Goal: Book appointment/travel/reservation

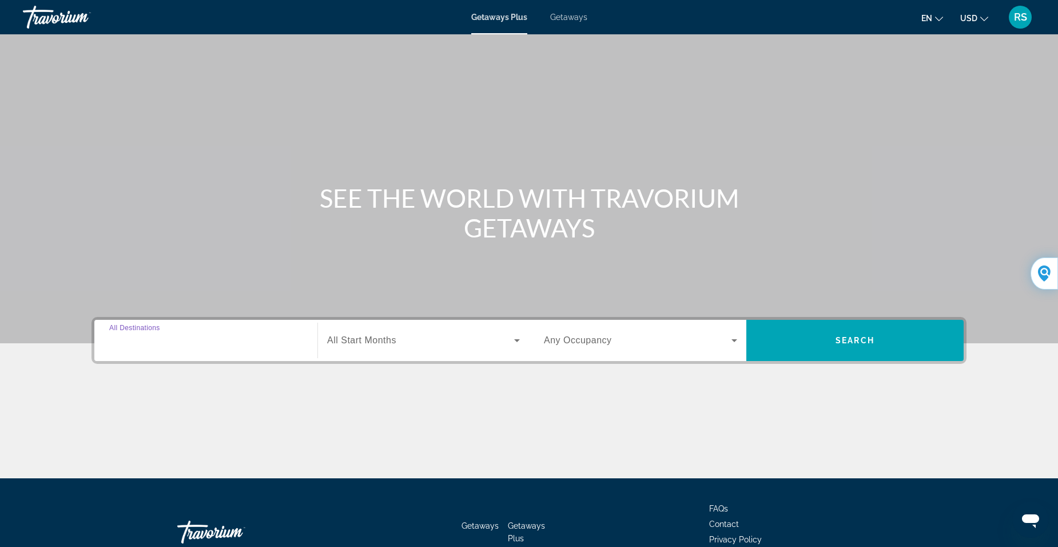
click at [178, 339] on input "Destination All Destinations" at bounding box center [205, 341] width 193 height 14
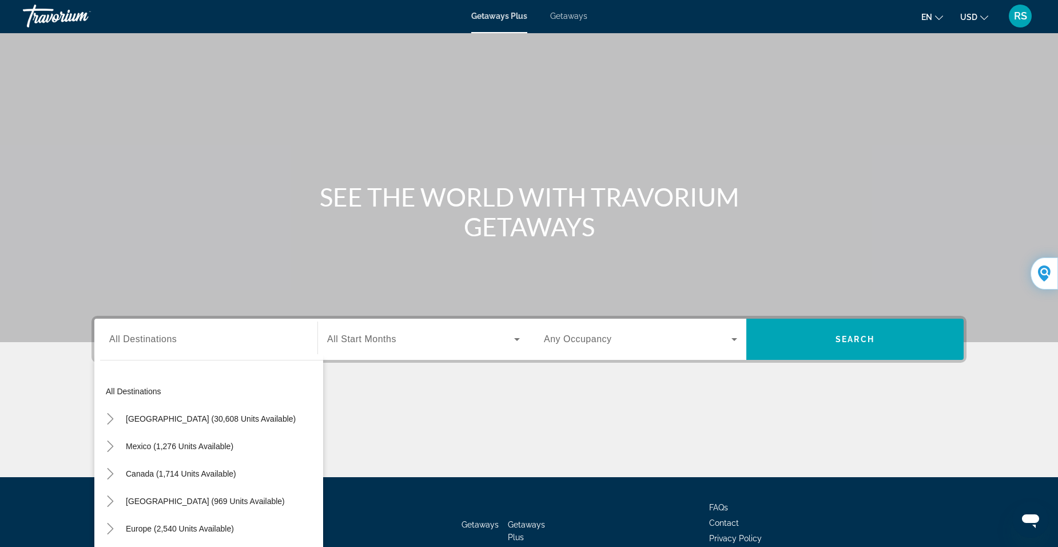
scroll to position [71, 0]
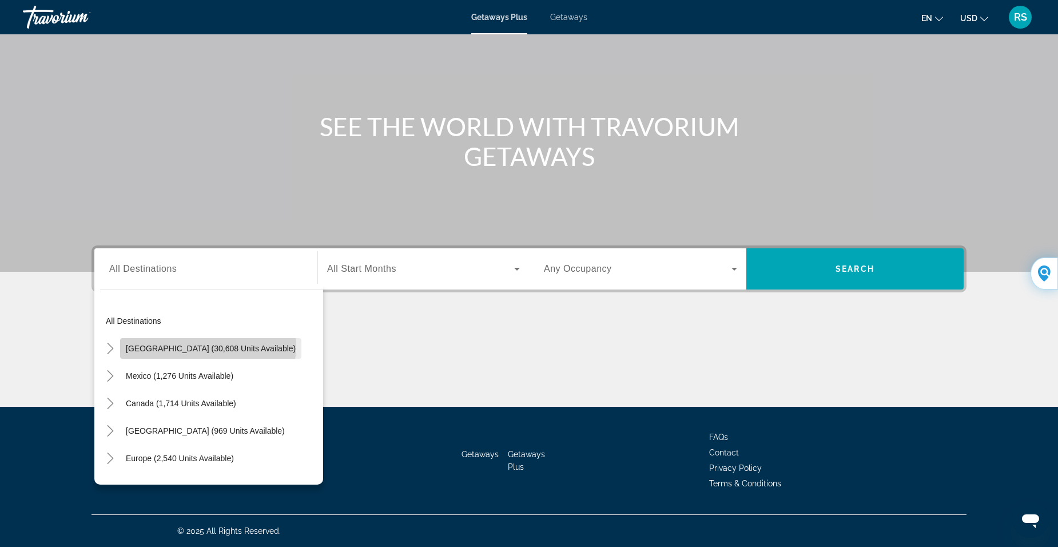
click at [208, 345] on span "[GEOGRAPHIC_DATA] (30,608 units available)" at bounding box center [211, 348] width 170 height 9
type input "**********"
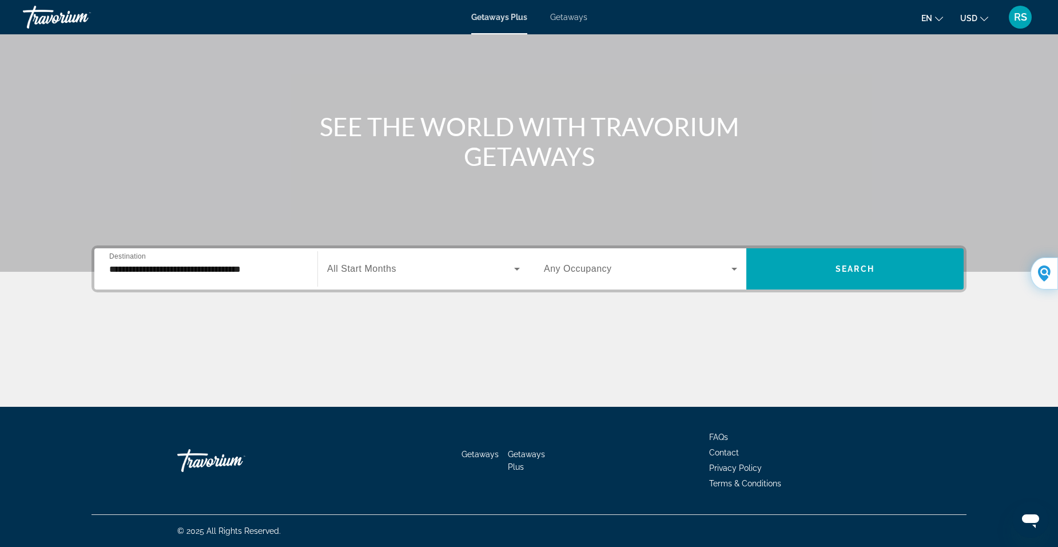
click at [382, 271] on span "All Start Months" at bounding box center [361, 269] width 69 height 10
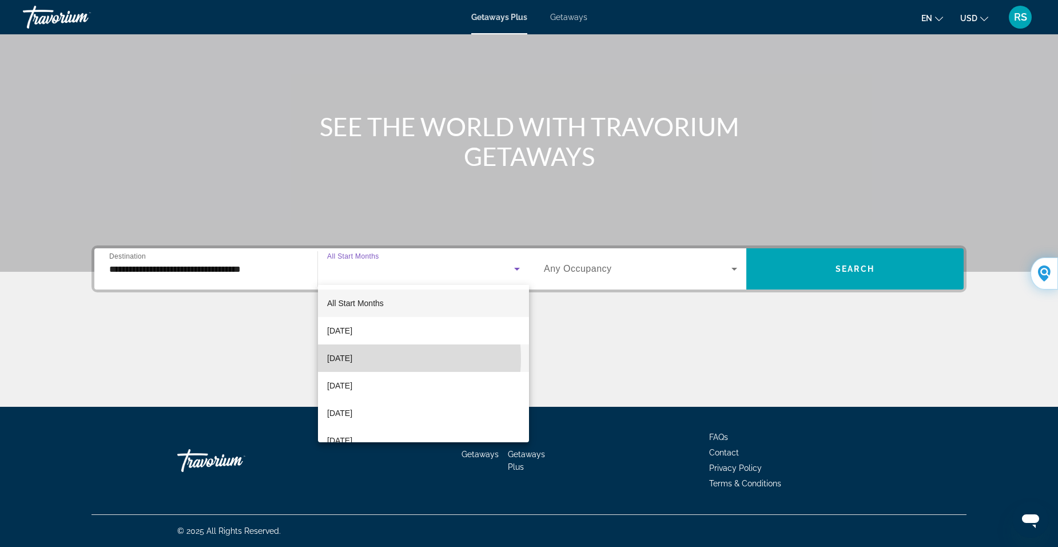
click at [352, 358] on span "[DATE]" at bounding box center [339, 358] width 25 height 14
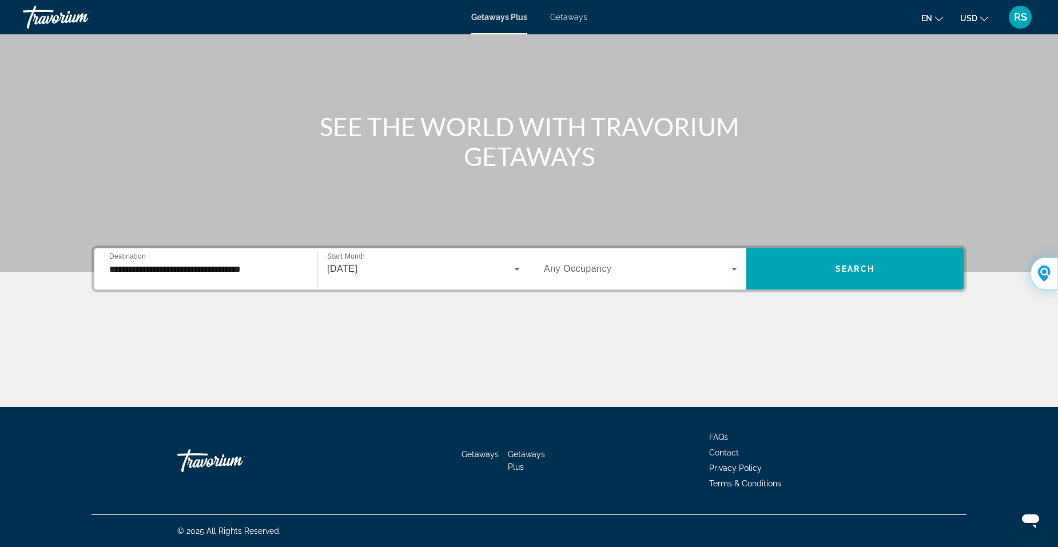
click at [601, 267] on span "Any Occupancy" at bounding box center [578, 269] width 68 height 10
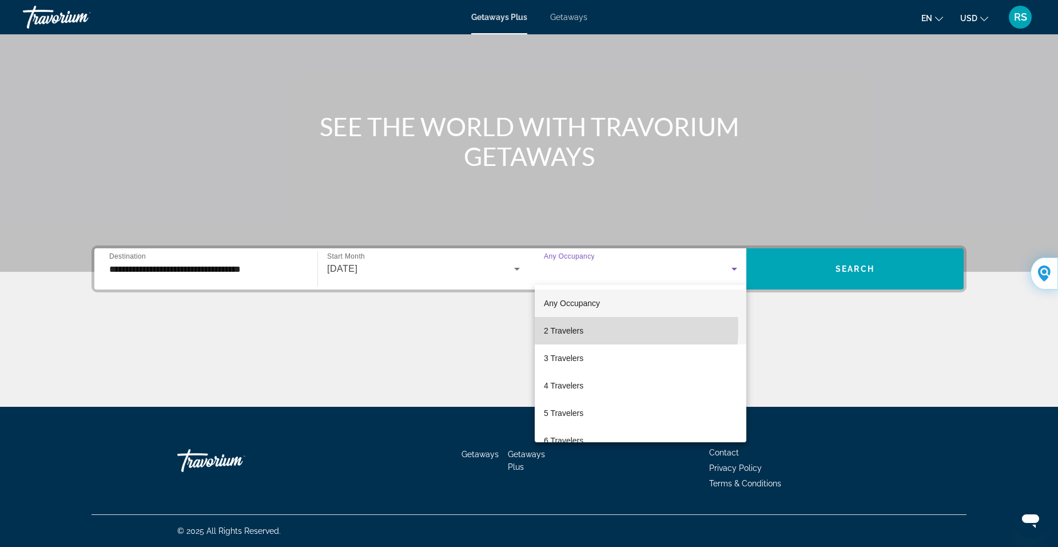
click at [563, 328] on span "2 Travelers" at bounding box center [563, 331] width 39 height 14
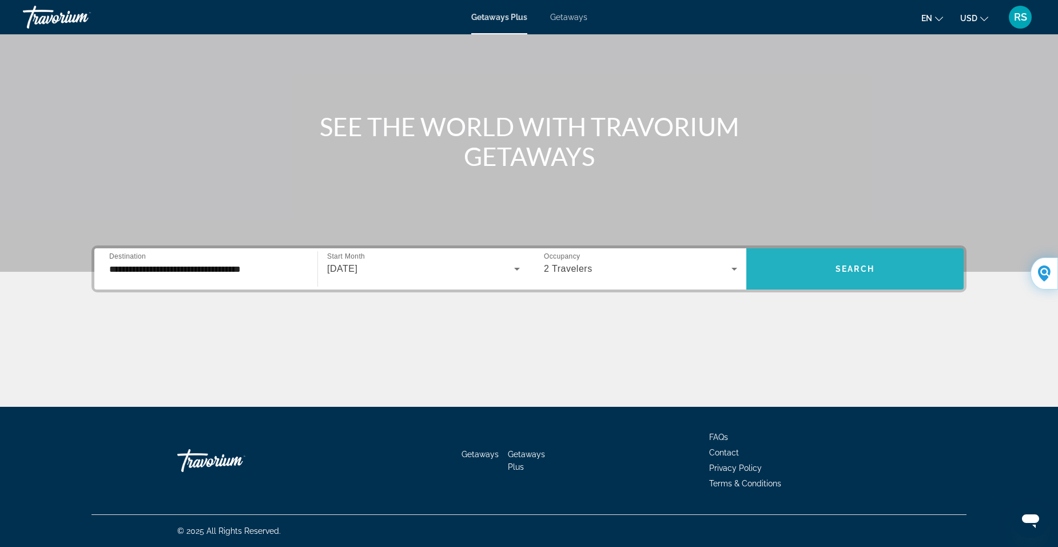
click at [849, 263] on span "Search widget" at bounding box center [854, 268] width 217 height 27
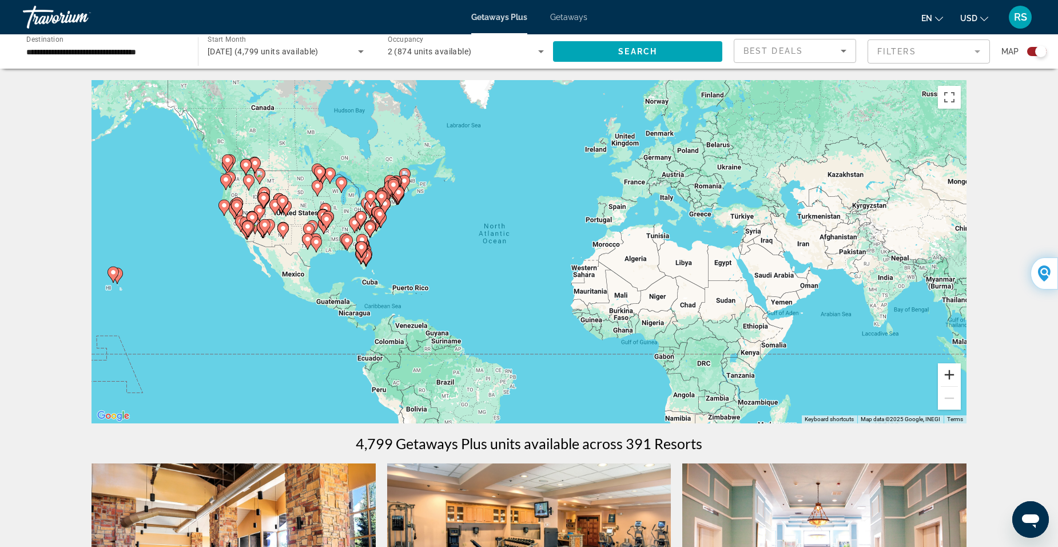
click at [953, 376] on button "Zoom in" at bounding box center [949, 374] width 23 height 23
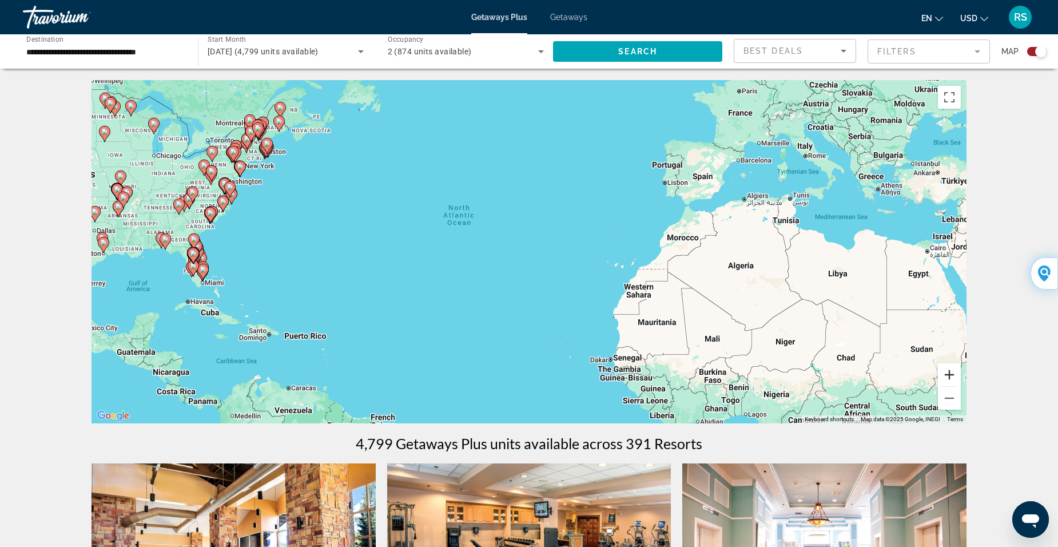
click at [953, 374] on button "Zoom in" at bounding box center [949, 374] width 23 height 23
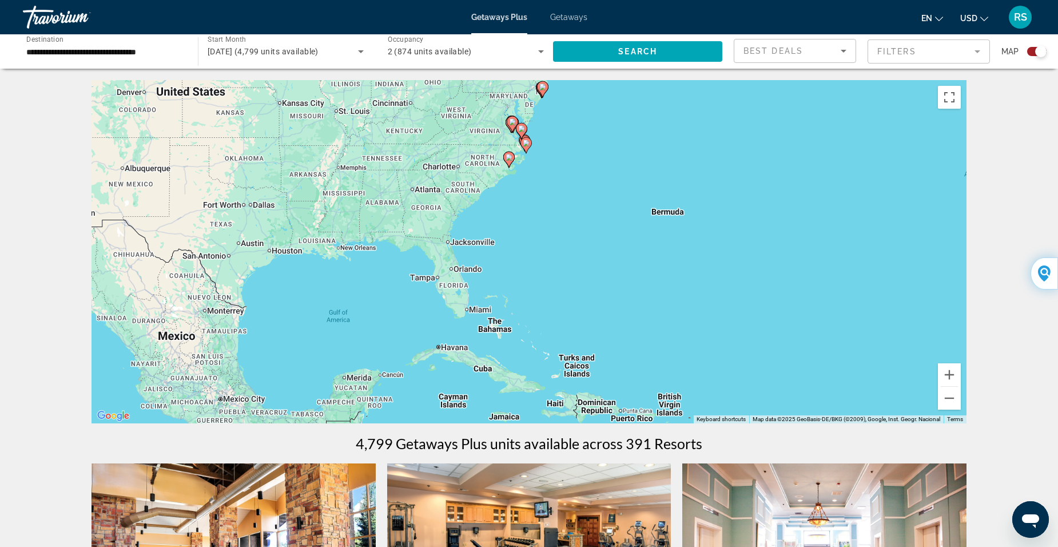
drag, startPoint x: 239, startPoint y: 327, endPoint x: 841, endPoint y: 320, distance: 602.0
click at [841, 320] on div "To activate drag with keyboard, press Alt + Enter. Once in keyboard drag state,…" at bounding box center [528, 251] width 875 height 343
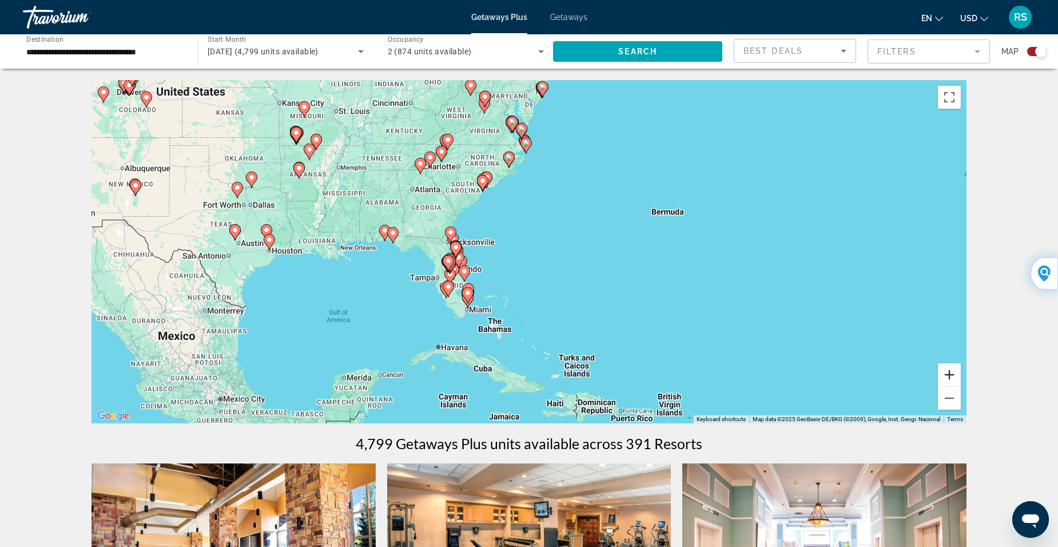
click at [952, 373] on button "Zoom in" at bounding box center [949, 374] width 23 height 23
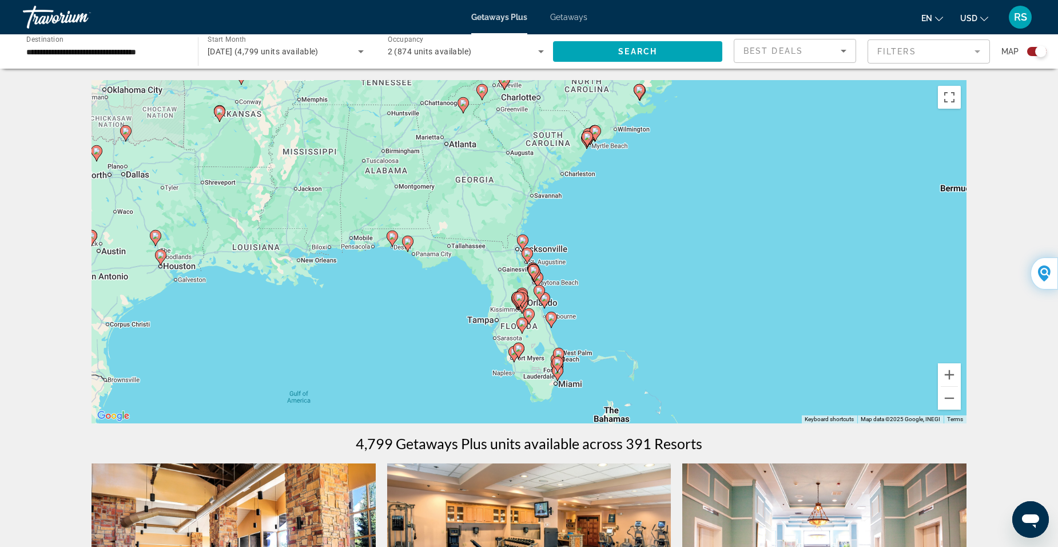
drag, startPoint x: 253, startPoint y: 307, endPoint x: 400, endPoint y: 328, distance: 149.0
click at [401, 327] on div "To activate drag with keyboard, press Alt + Enter. Once in keyboard drag state,…" at bounding box center [528, 251] width 875 height 343
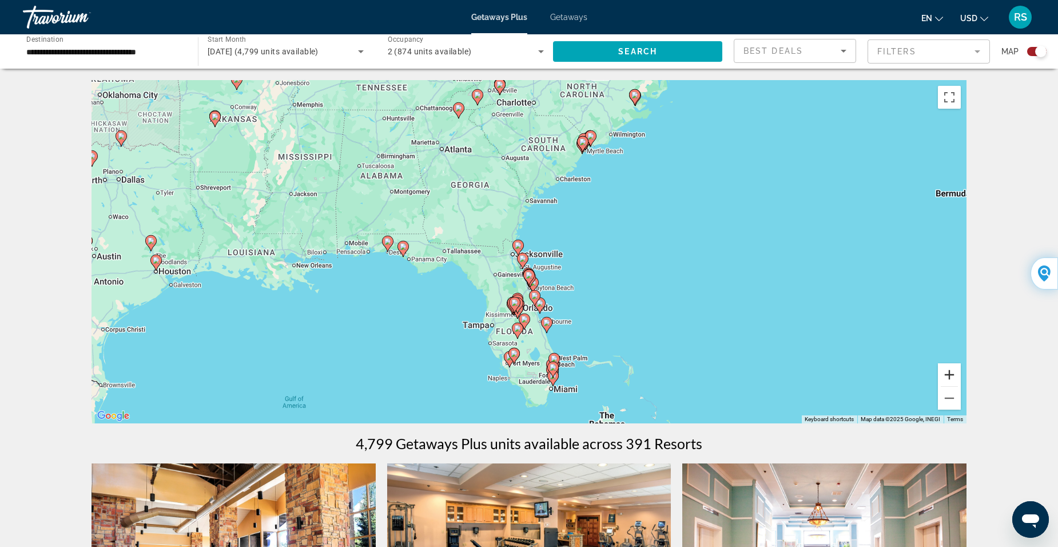
click at [951, 374] on button "Zoom in" at bounding box center [949, 374] width 23 height 23
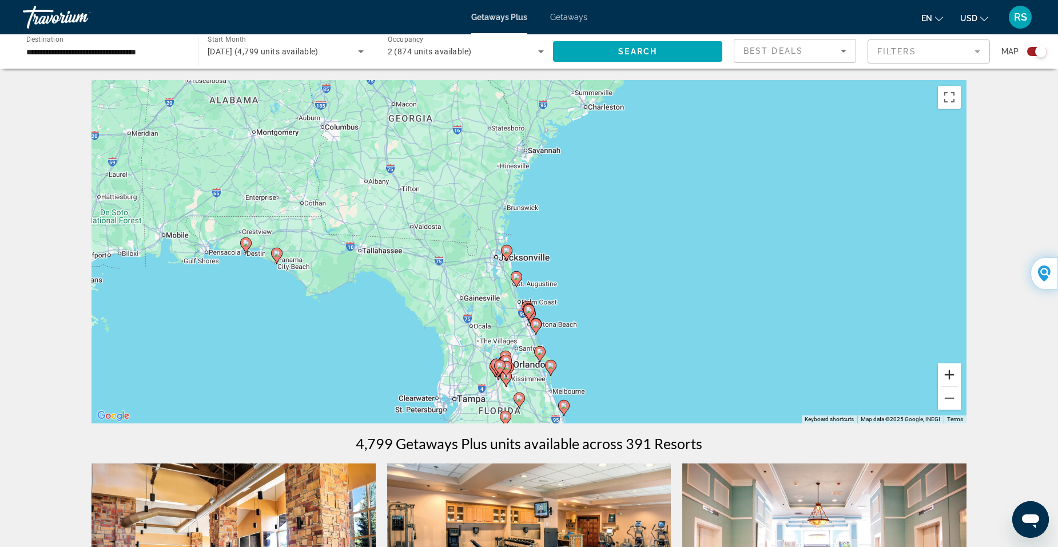
click at [951, 374] on button "Zoom in" at bounding box center [949, 374] width 23 height 23
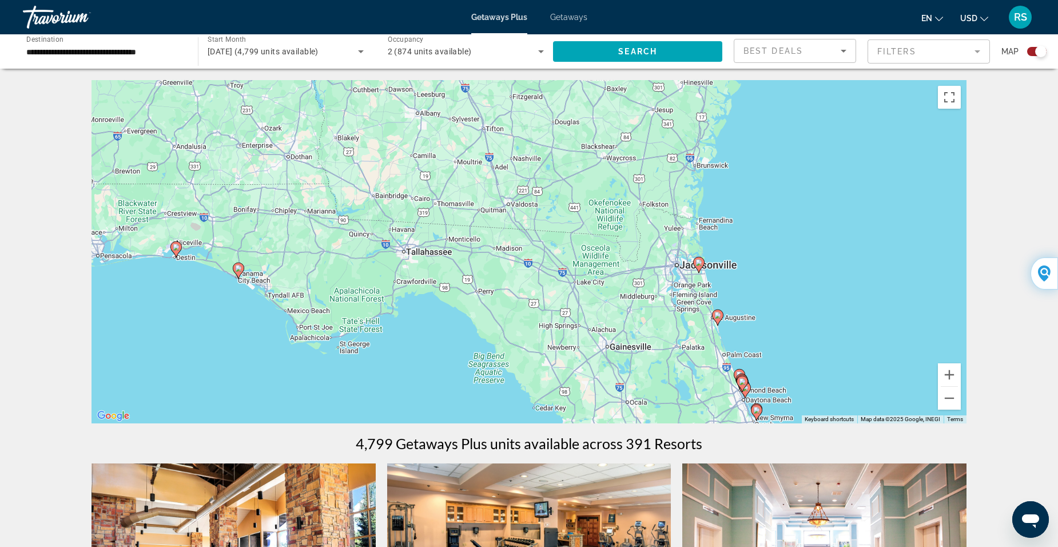
drag, startPoint x: 315, startPoint y: 312, endPoint x: 529, endPoint y: 313, distance: 214.4
click at [529, 313] on div "To activate drag with keyboard, press Alt + Enter. Once in keyboard drag state,…" at bounding box center [528, 251] width 875 height 343
click at [948, 373] on button "Zoom in" at bounding box center [949, 374] width 23 height 23
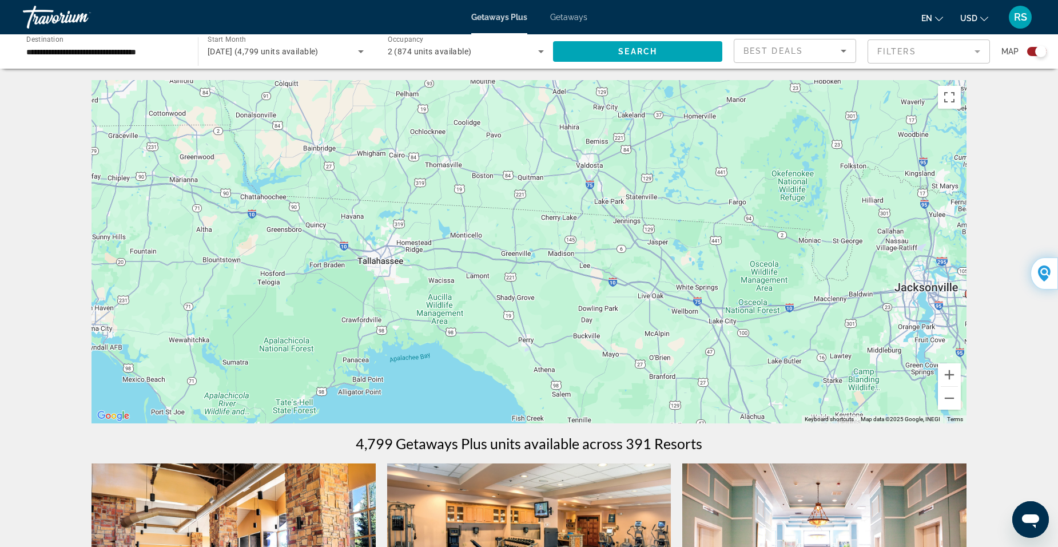
drag, startPoint x: 322, startPoint y: 303, endPoint x: 429, endPoint y: 314, distance: 108.1
click at [430, 312] on div "To activate drag with keyboard, press Alt + Enter. Once in keyboard drag state,…" at bounding box center [528, 251] width 875 height 343
click at [947, 400] on button "Zoom out" at bounding box center [949, 397] width 23 height 23
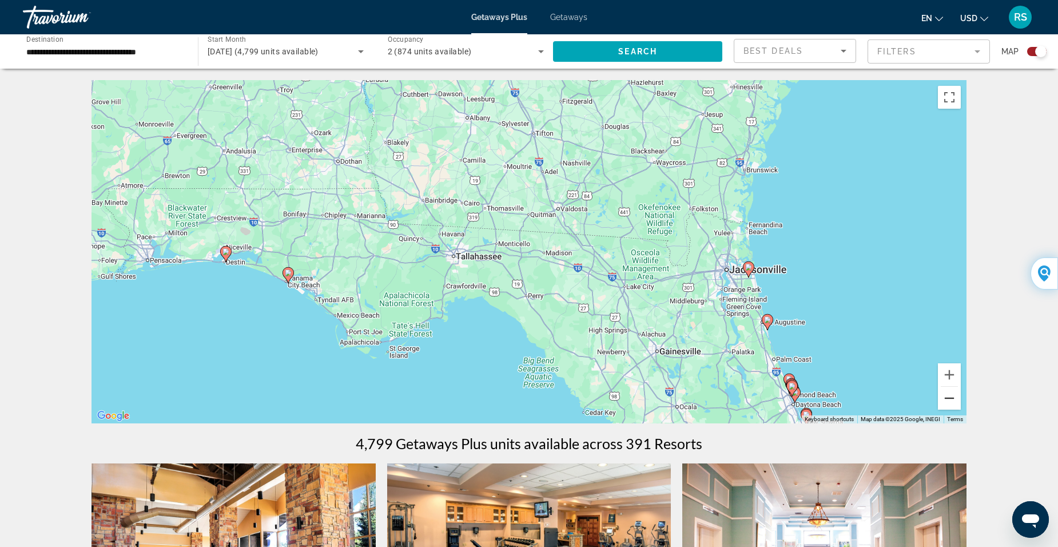
click at [947, 400] on button "Zoom out" at bounding box center [949, 397] width 23 height 23
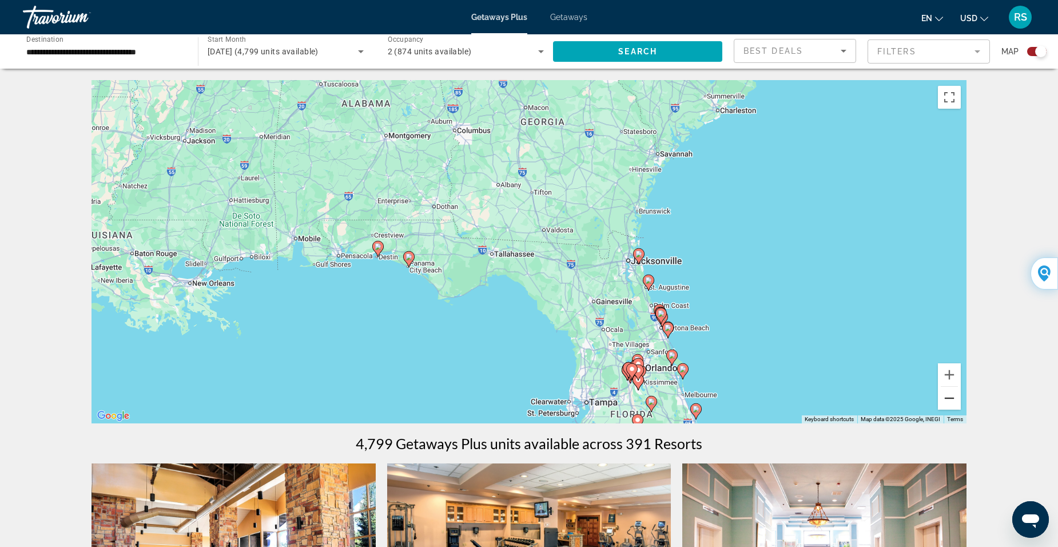
click at [947, 400] on button "Zoom out" at bounding box center [949, 397] width 23 height 23
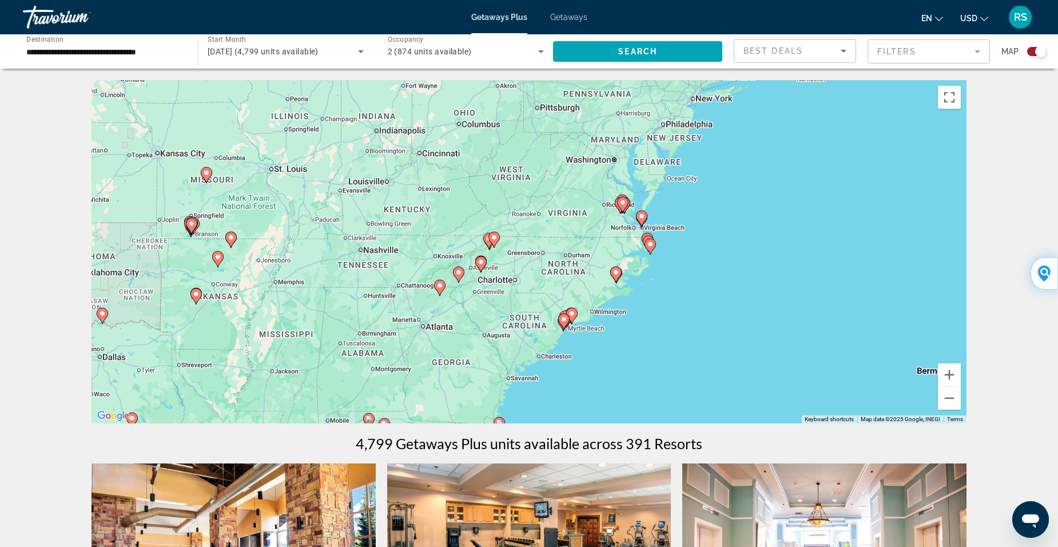
drag, startPoint x: 527, startPoint y: 215, endPoint x: 450, endPoint y: 382, distance: 183.9
click at [450, 382] on div "To activate drag with keyboard, press Alt + Enter. Once in keyboard drag state,…" at bounding box center [528, 251] width 875 height 343
click at [577, 220] on div "To activate drag with keyboard, press Alt + Enter. Once in keyboard drag state,…" at bounding box center [528, 251] width 875 height 343
click at [950, 375] on button "Zoom in" at bounding box center [949, 374] width 23 height 23
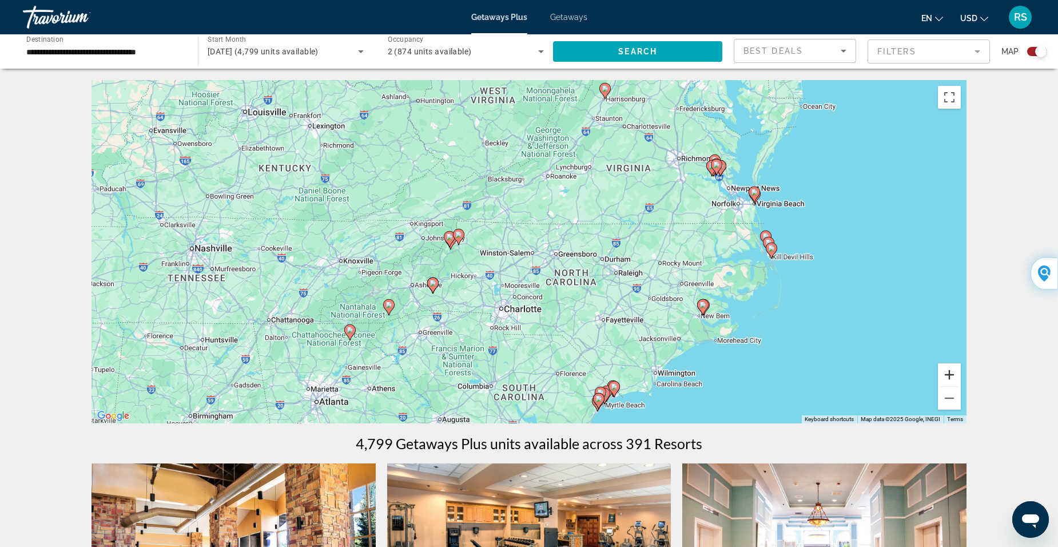
click at [950, 375] on button "Zoom in" at bounding box center [949, 374] width 23 height 23
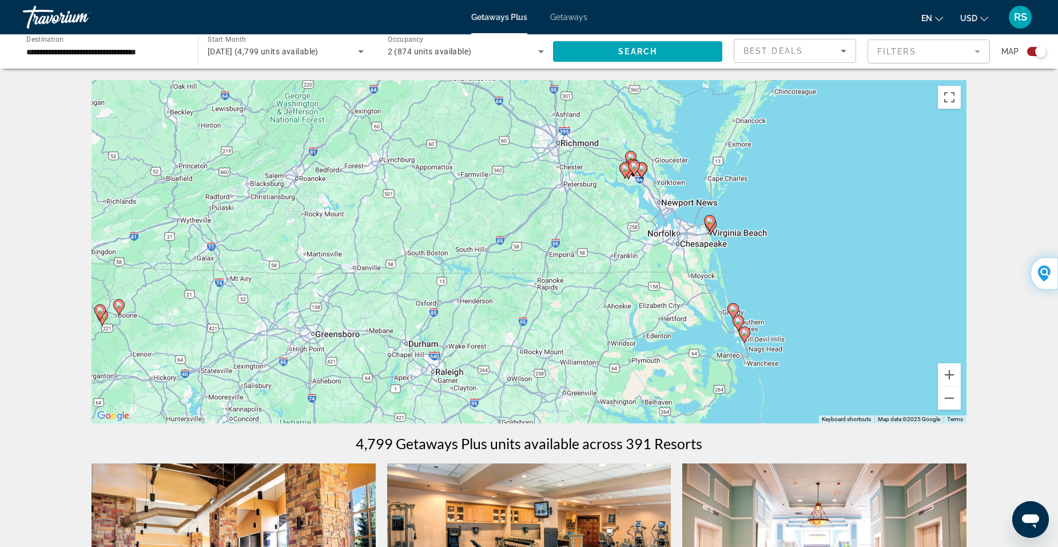
drag, startPoint x: 759, startPoint y: 154, endPoint x: 493, endPoint y: 229, distance: 275.8
click at [493, 229] on div "To activate drag with keyboard, press Alt + Enter. Once in keyboard drag state,…" at bounding box center [528, 251] width 875 height 343
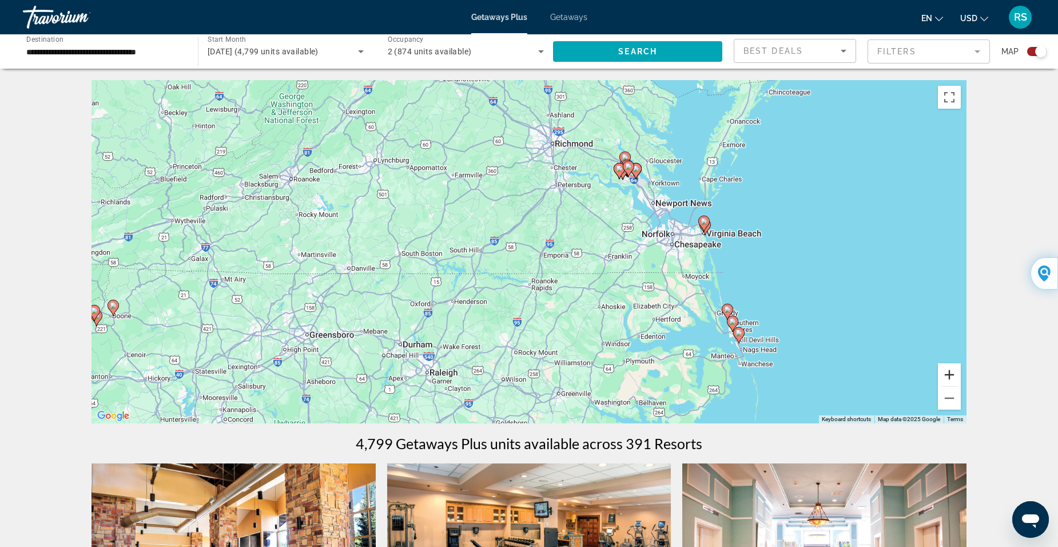
click at [950, 373] on button "Zoom in" at bounding box center [949, 374] width 23 height 23
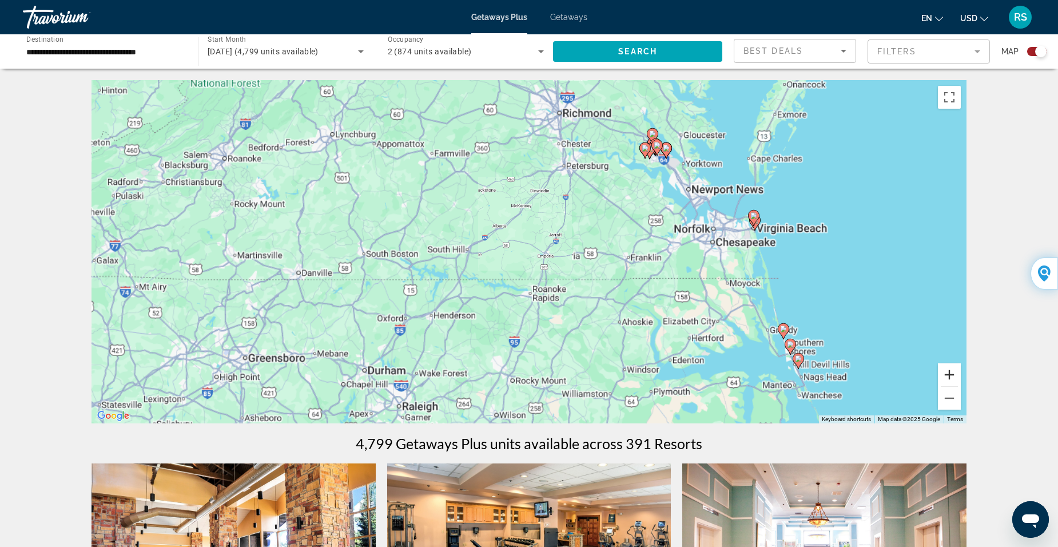
click at [950, 373] on button "Zoom in" at bounding box center [949, 374] width 23 height 23
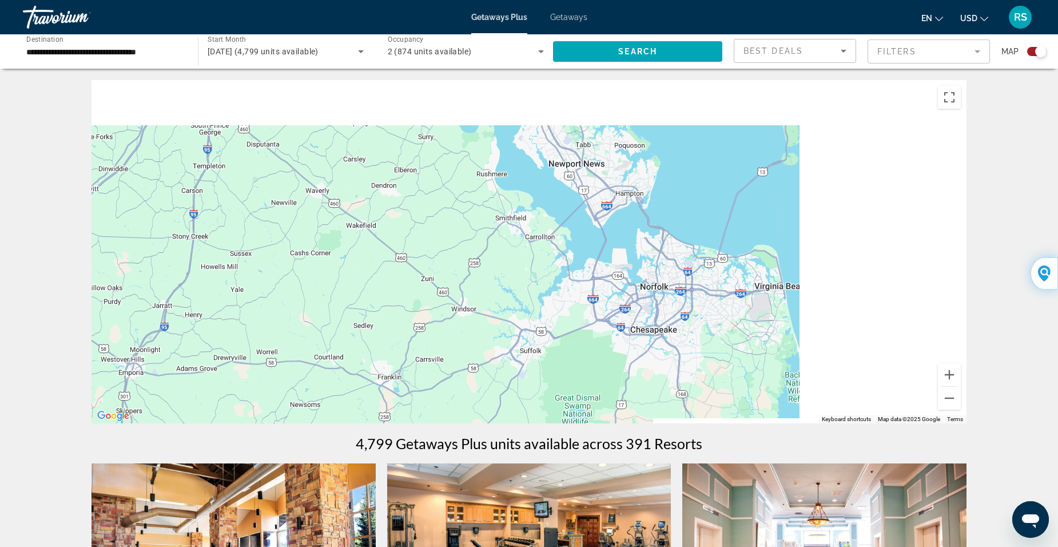
drag, startPoint x: 715, startPoint y: 212, endPoint x: 274, endPoint y: 310, distance: 451.6
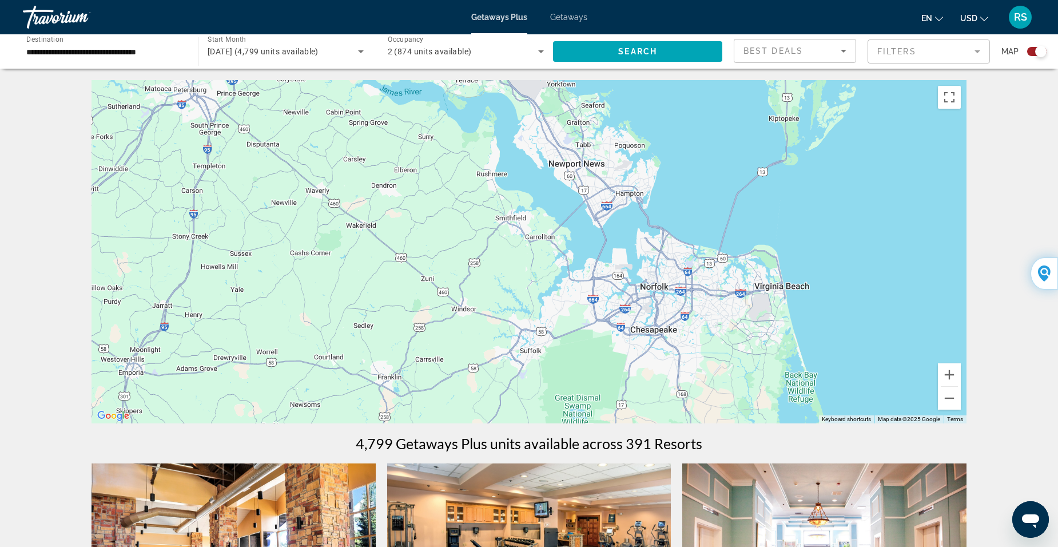
click at [274, 314] on div "Main content" at bounding box center [528, 251] width 875 height 343
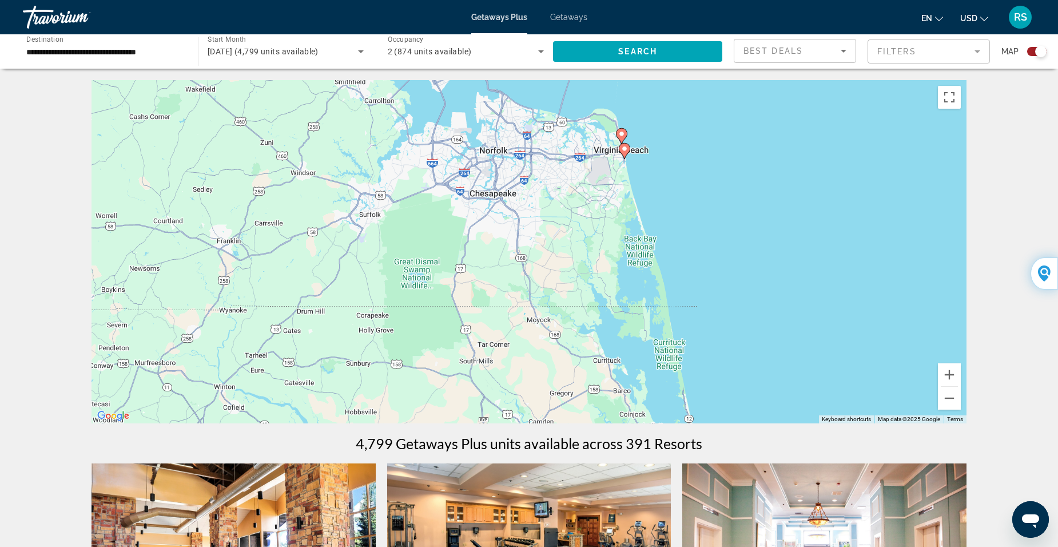
drag, startPoint x: 537, startPoint y: 282, endPoint x: 392, endPoint y: 151, distance: 195.1
click at [392, 151] on div "To activate drag with keyboard, press Alt + Enter. Once in keyboard drag state,…" at bounding box center [528, 251] width 875 height 343
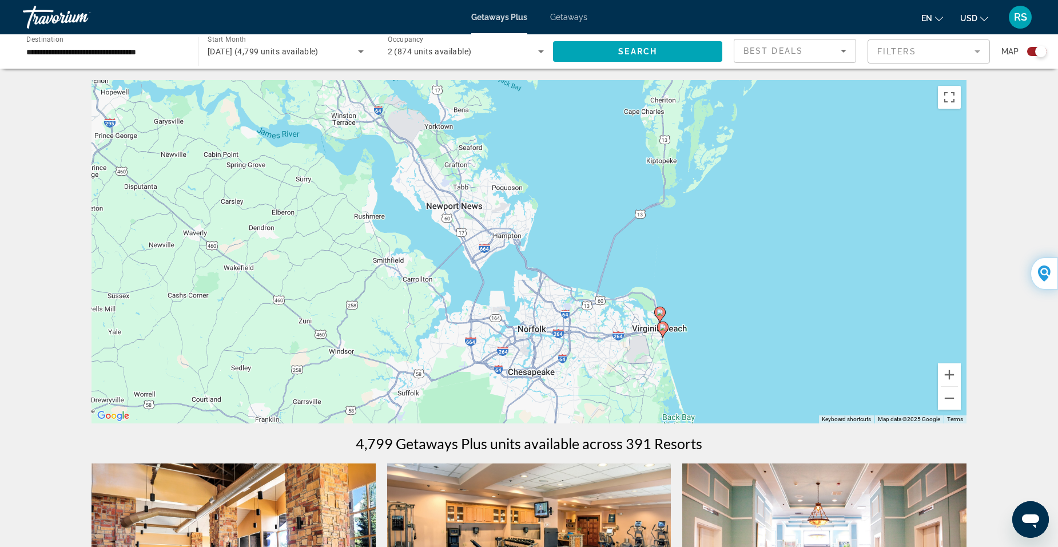
drag, startPoint x: 382, startPoint y: 254, endPoint x: 412, endPoint y: 436, distance: 184.1
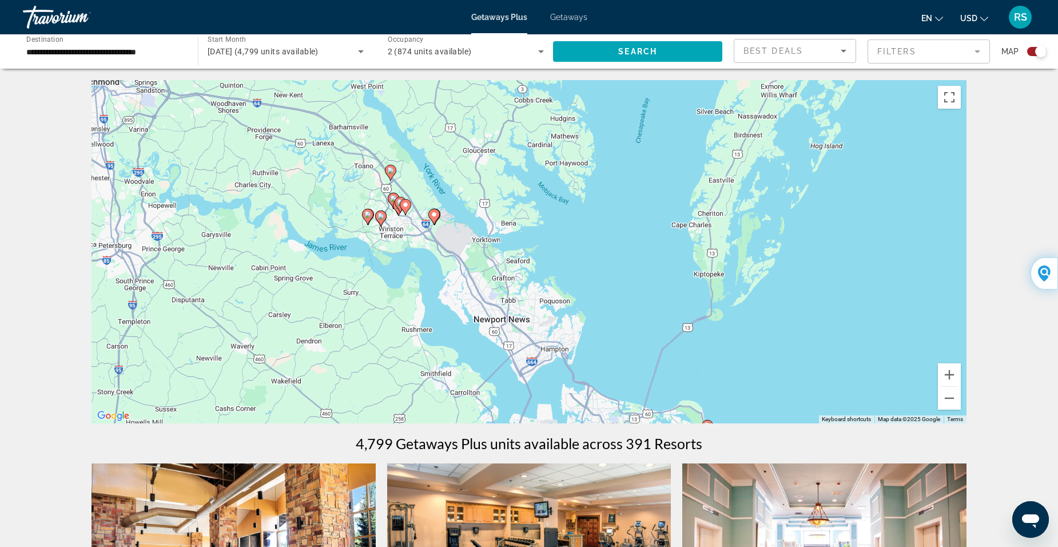
drag, startPoint x: 324, startPoint y: 308, endPoint x: 364, endPoint y: 408, distance: 108.3
click at [364, 408] on div "To activate drag with keyboard, press Alt + Enter. Once in keyboard drag state,…" at bounding box center [528, 251] width 875 height 343
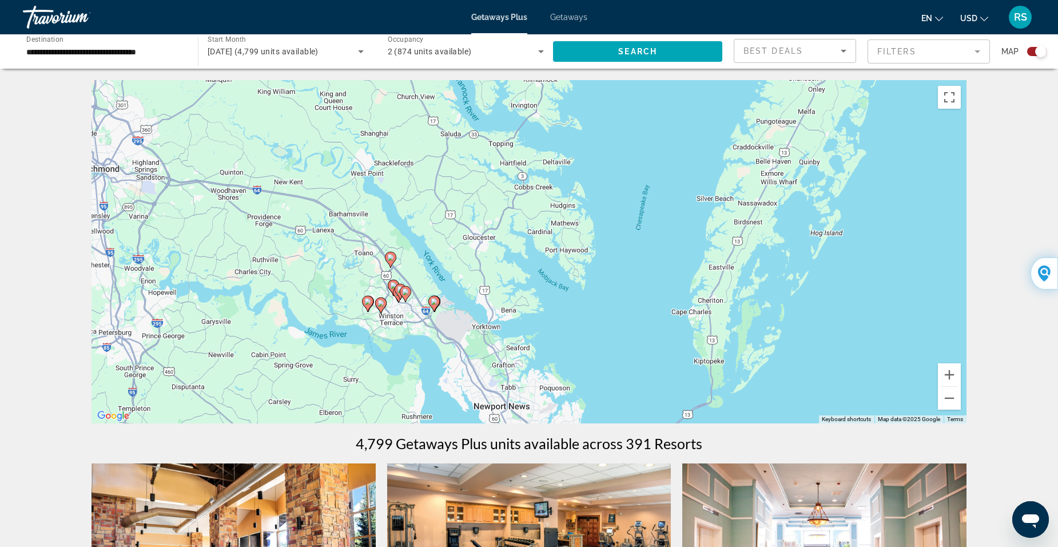
drag, startPoint x: 341, startPoint y: 320, endPoint x: 341, endPoint y: 410, distance: 90.3
click at [341, 410] on div "To activate drag with keyboard, press Alt + Enter. Once in keyboard drag state,…" at bounding box center [528, 251] width 875 height 343
click at [950, 373] on button "Zoom in" at bounding box center [949, 374] width 23 height 23
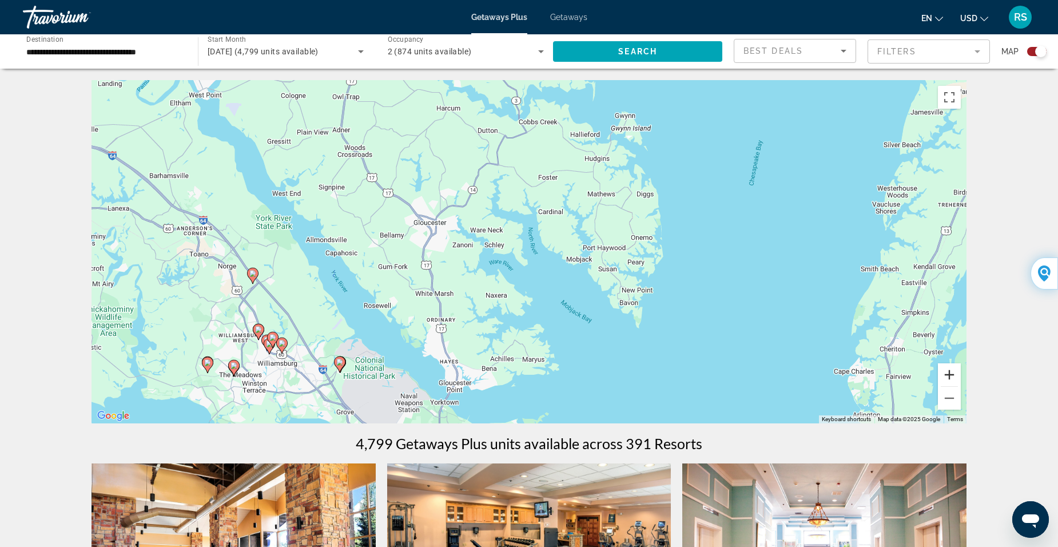
drag, startPoint x: 946, startPoint y: 374, endPoint x: 720, endPoint y: 374, distance: 225.8
click at [946, 374] on button "Zoom in" at bounding box center [949, 374] width 23 height 23
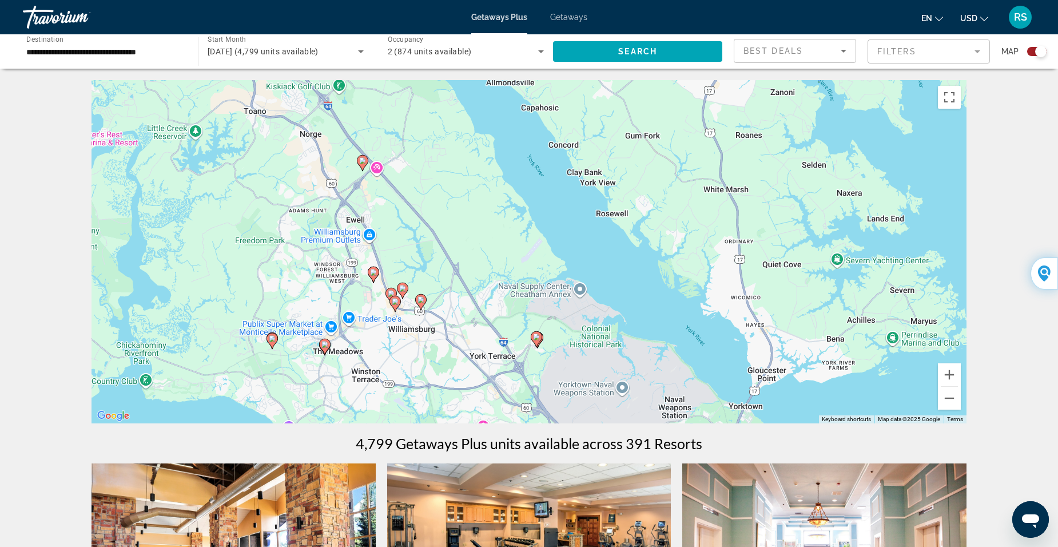
drag, startPoint x: 228, startPoint y: 325, endPoint x: 617, endPoint y: 180, distance: 415.7
click at [617, 180] on div "To activate drag with keyboard, press Alt + Enter. Once in keyboard drag state,…" at bounding box center [528, 251] width 875 height 343
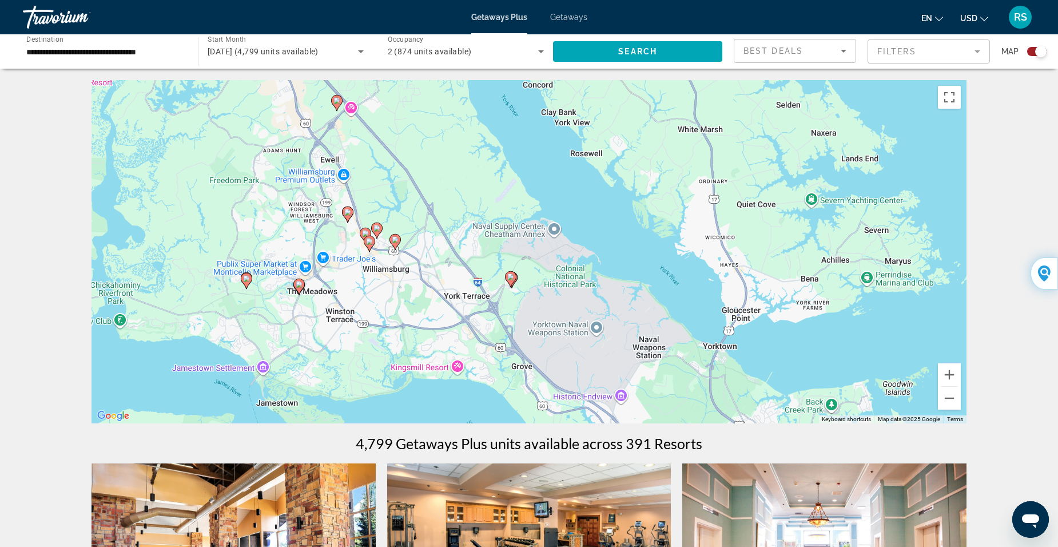
drag, startPoint x: 525, startPoint y: 256, endPoint x: 500, endPoint y: 198, distance: 63.2
click at [500, 198] on div "To activate drag with keyboard, press Alt + Enter. Once in keyboard drag state,…" at bounding box center [528, 251] width 875 height 343
click at [349, 213] on image "Main content" at bounding box center [347, 212] width 7 height 7
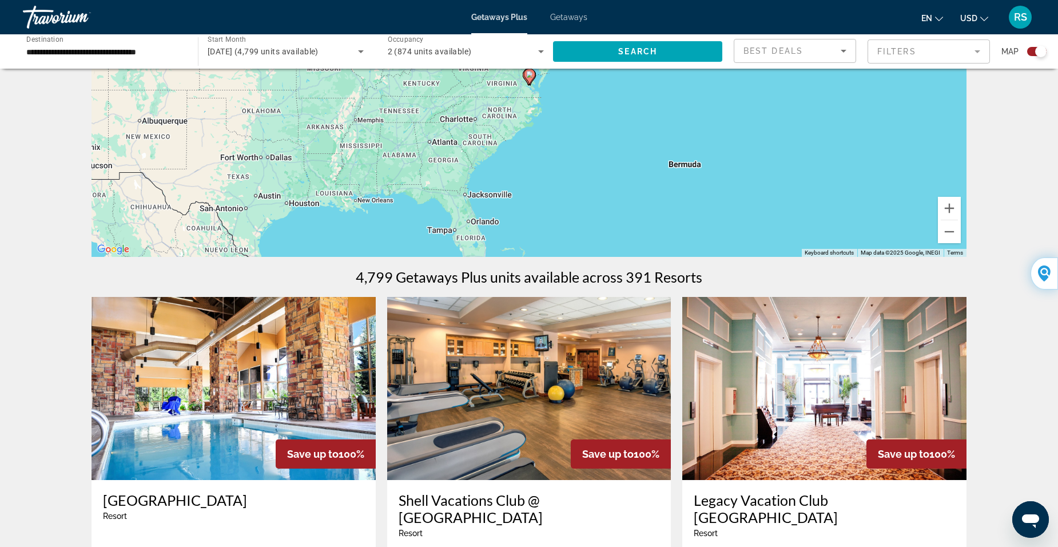
scroll to position [145, 0]
